Goal: Information Seeking & Learning: Learn about a topic

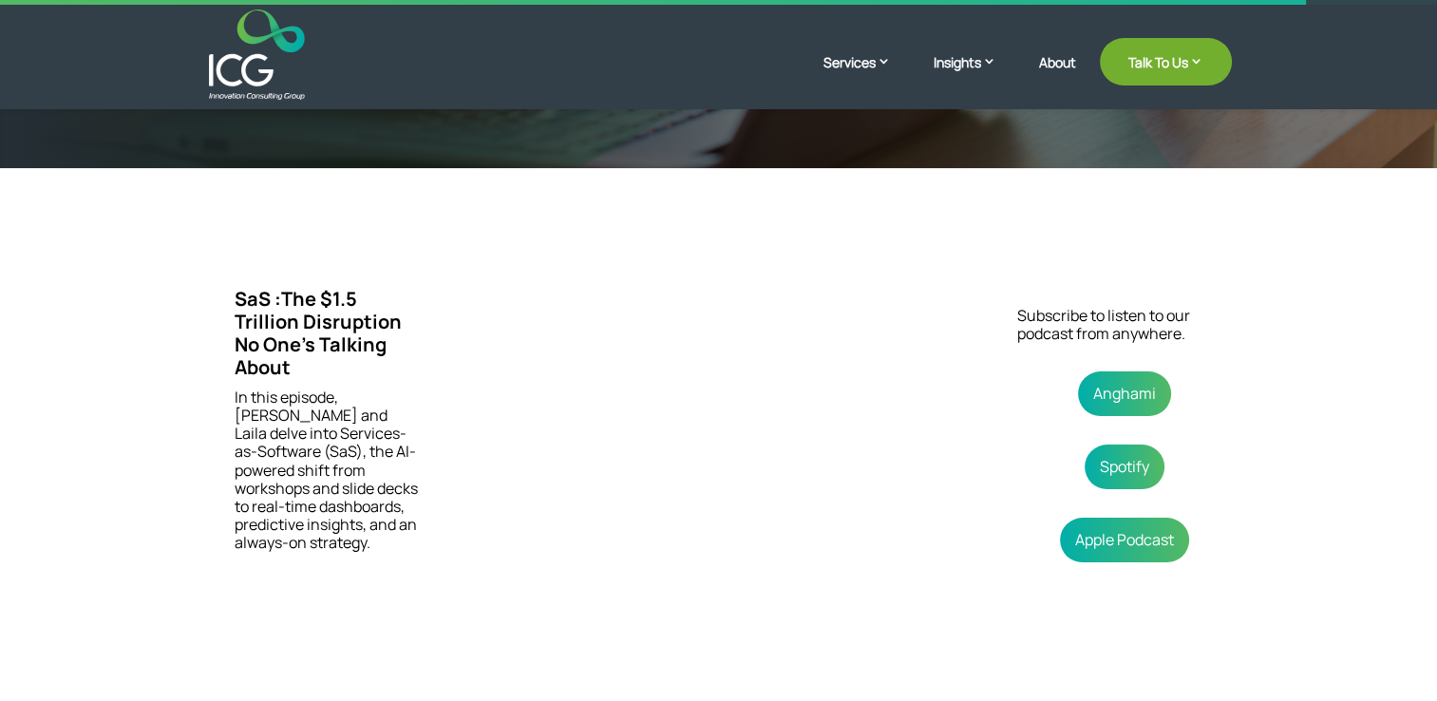
scroll to position [190, 0]
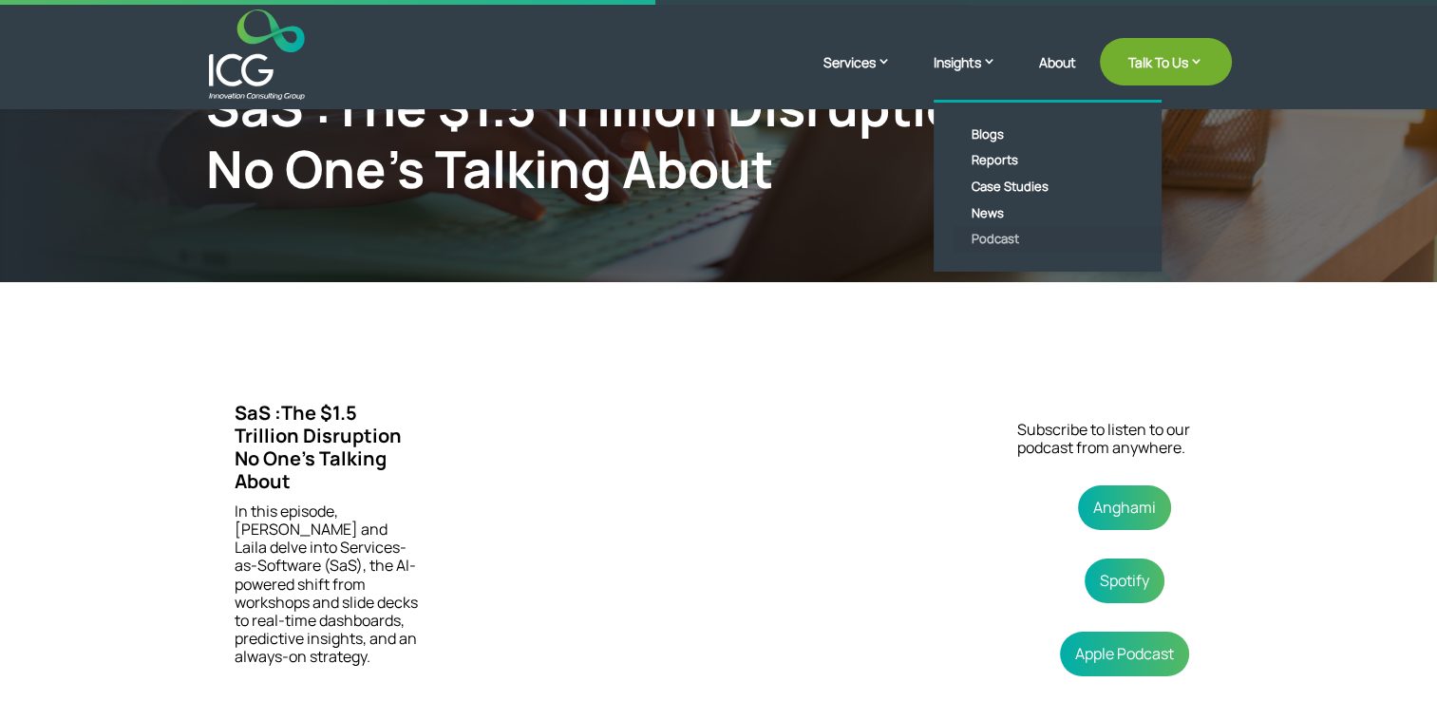
click at [996, 239] on link "Podcast" at bounding box center [1062, 239] width 219 height 27
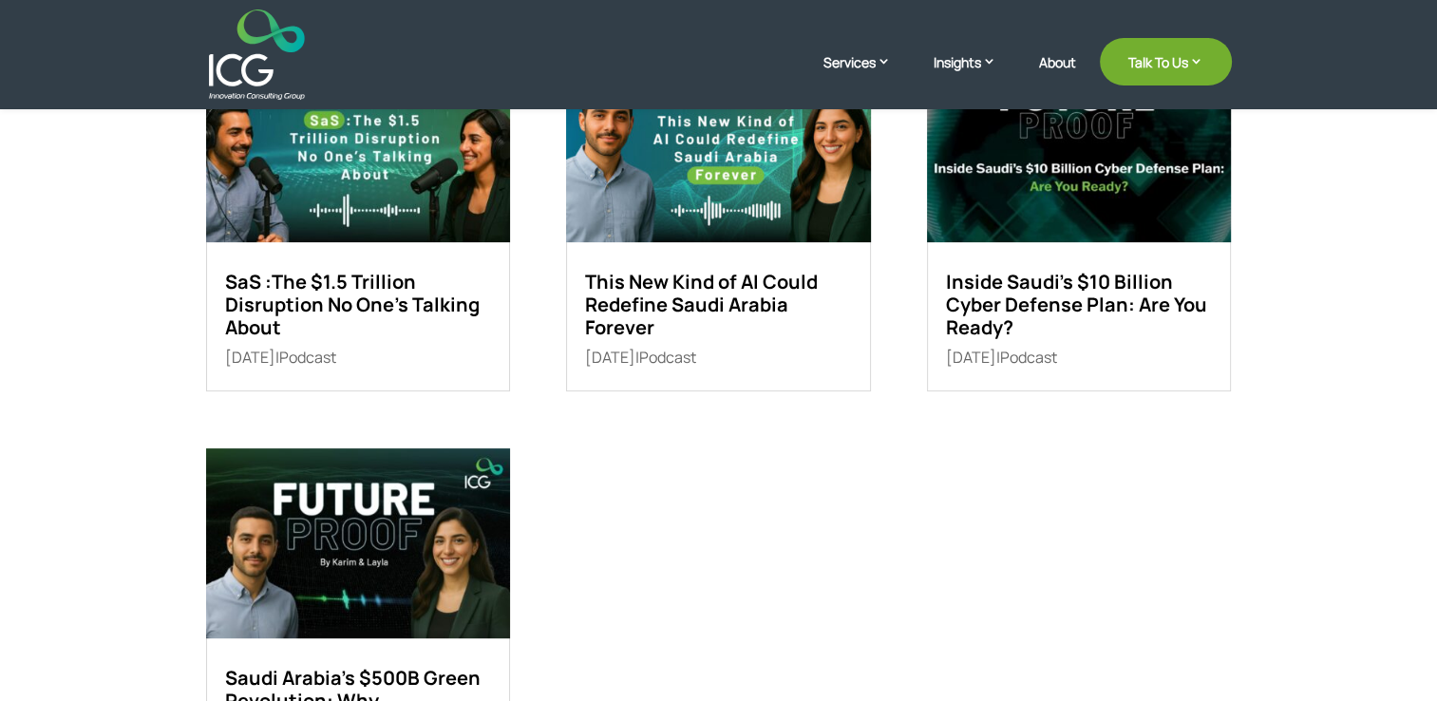
scroll to position [285, 0]
